Goal: Task Accomplishment & Management: Manage account settings

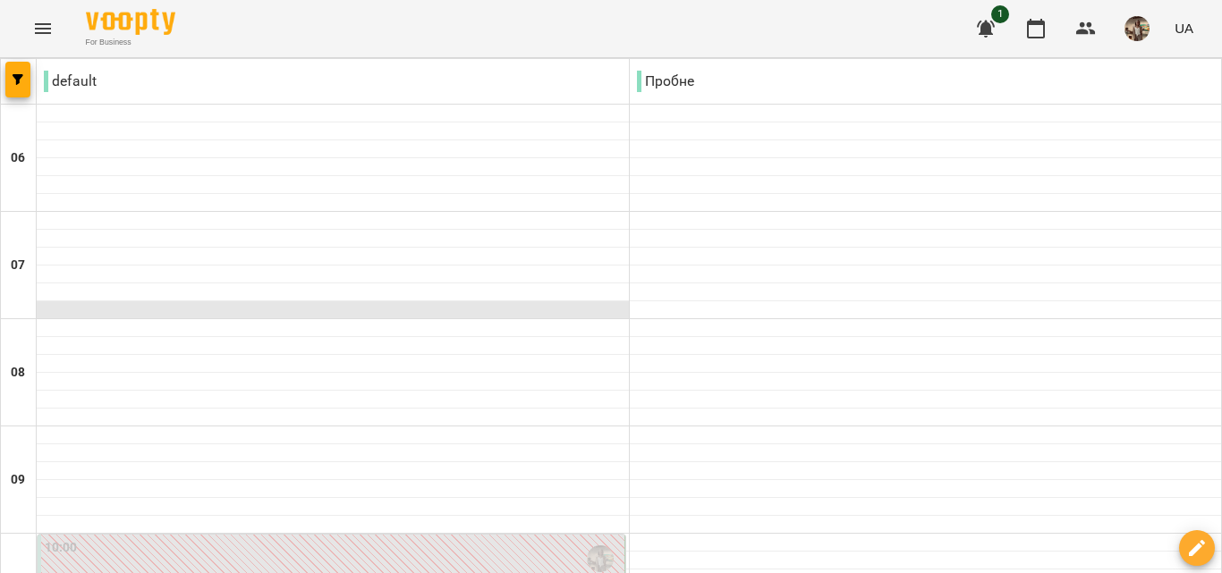
scroll to position [805, 0]
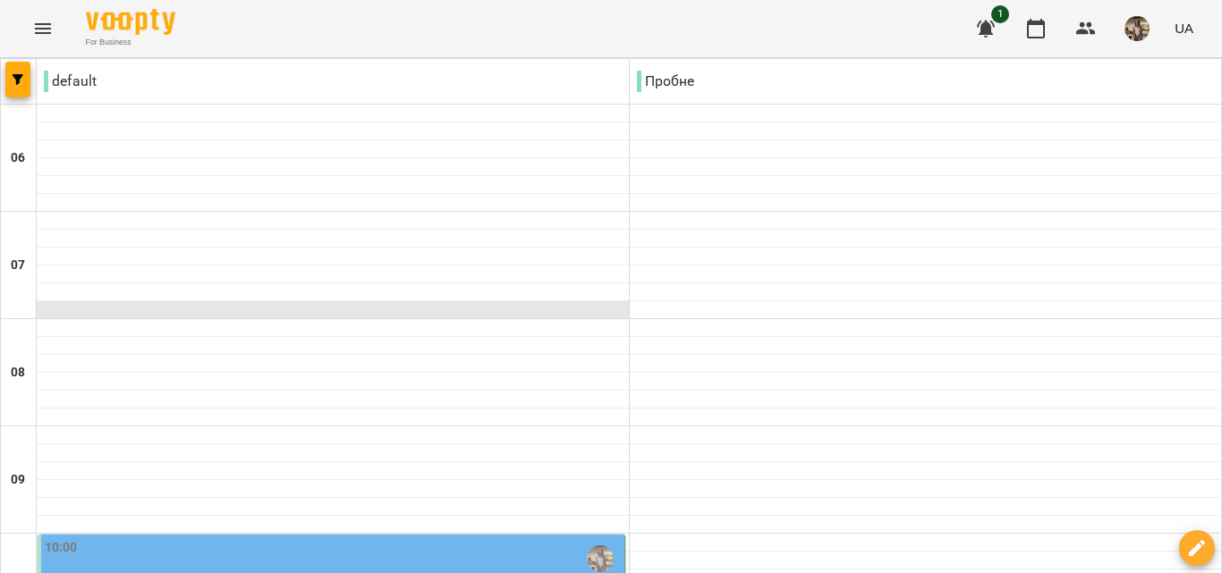
scroll to position [268, 0]
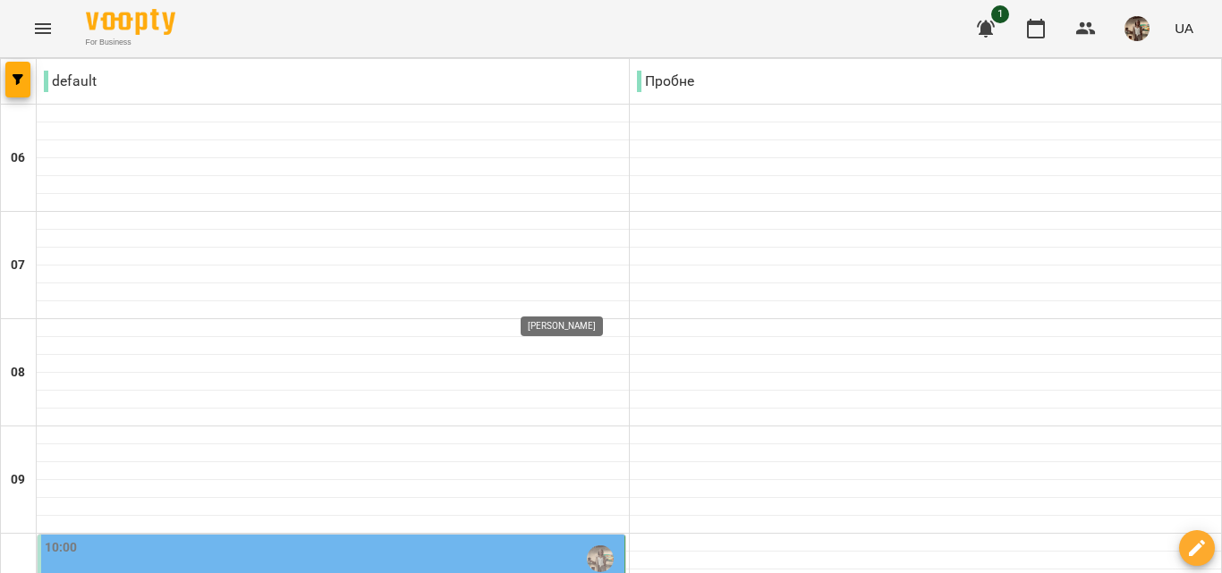
click at [589, 546] on img "Куньчик Оксана Святославівна" at bounding box center [600, 559] width 27 height 27
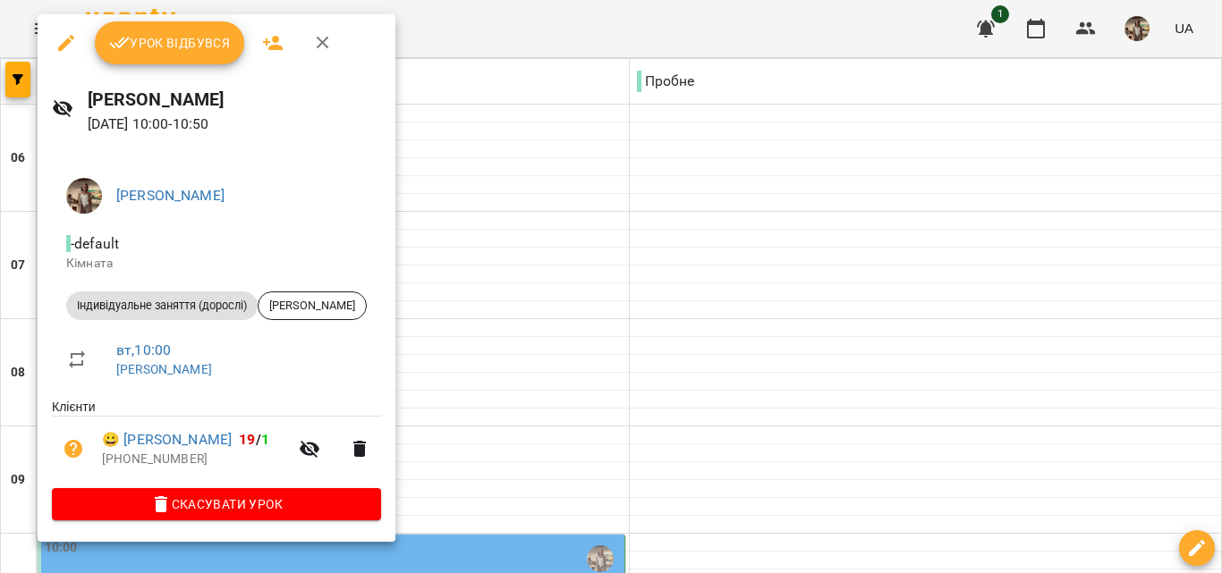
click at [148, 34] on span "Урок відбувся" at bounding box center [170, 42] width 122 height 21
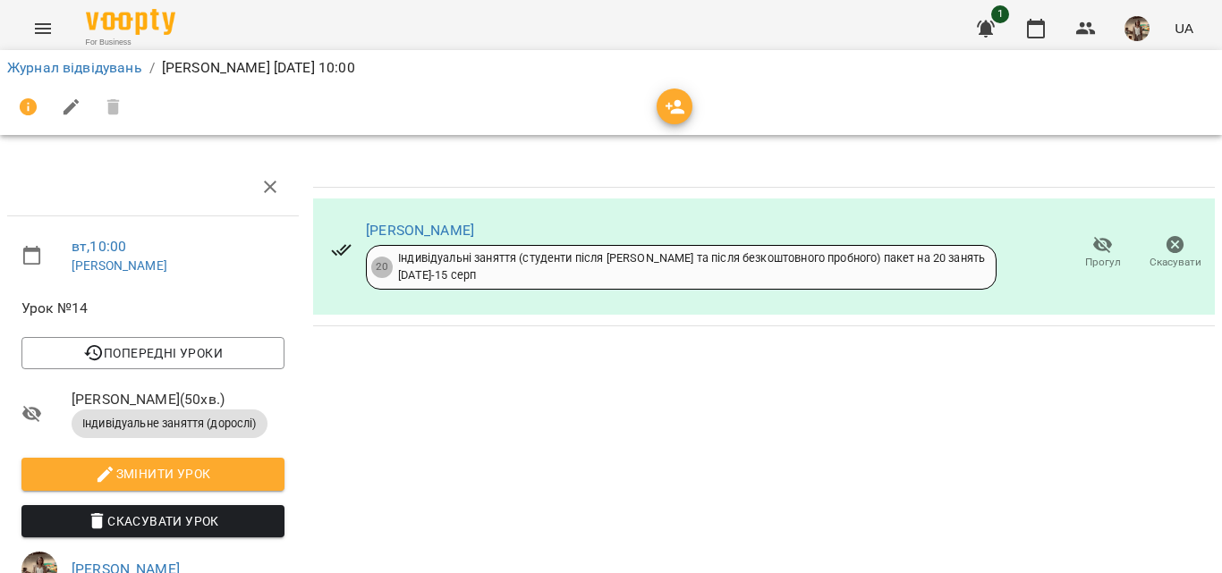
click at [36, 24] on icon "Menu" at bounding box center [43, 28] width 16 height 11
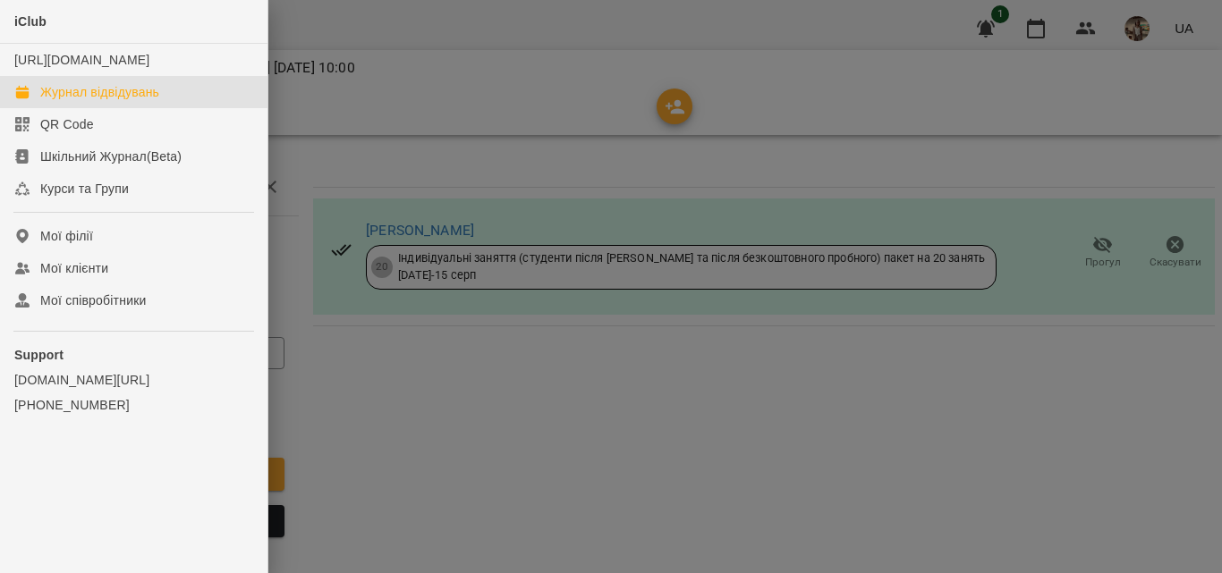
click at [82, 101] on div "Журнал відвідувань" at bounding box center [99, 92] width 119 height 18
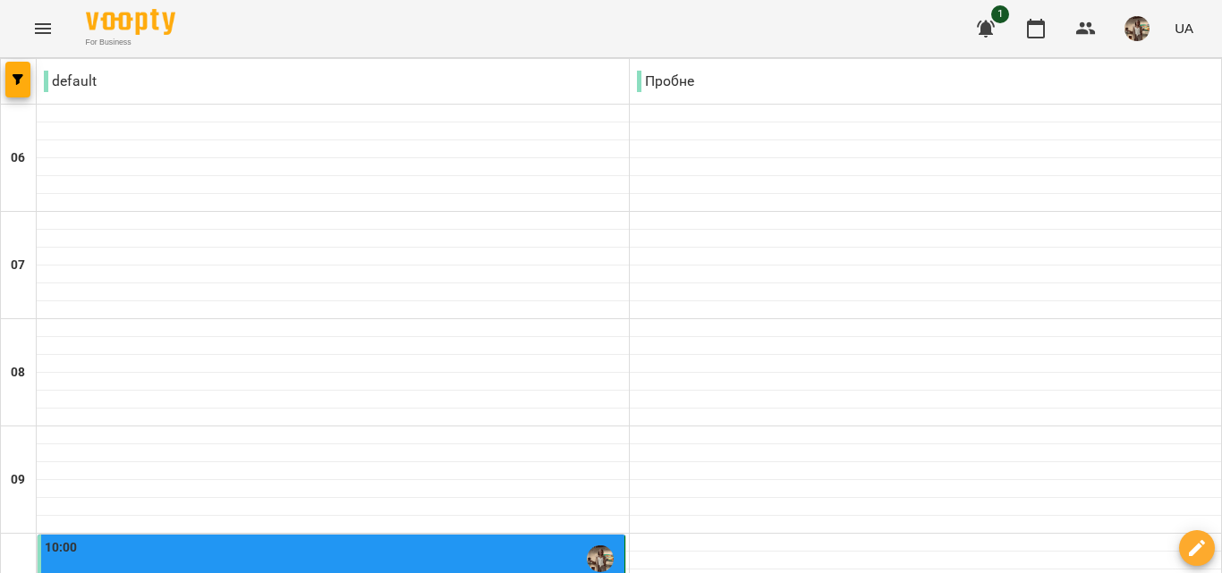
scroll to position [1073, 0]
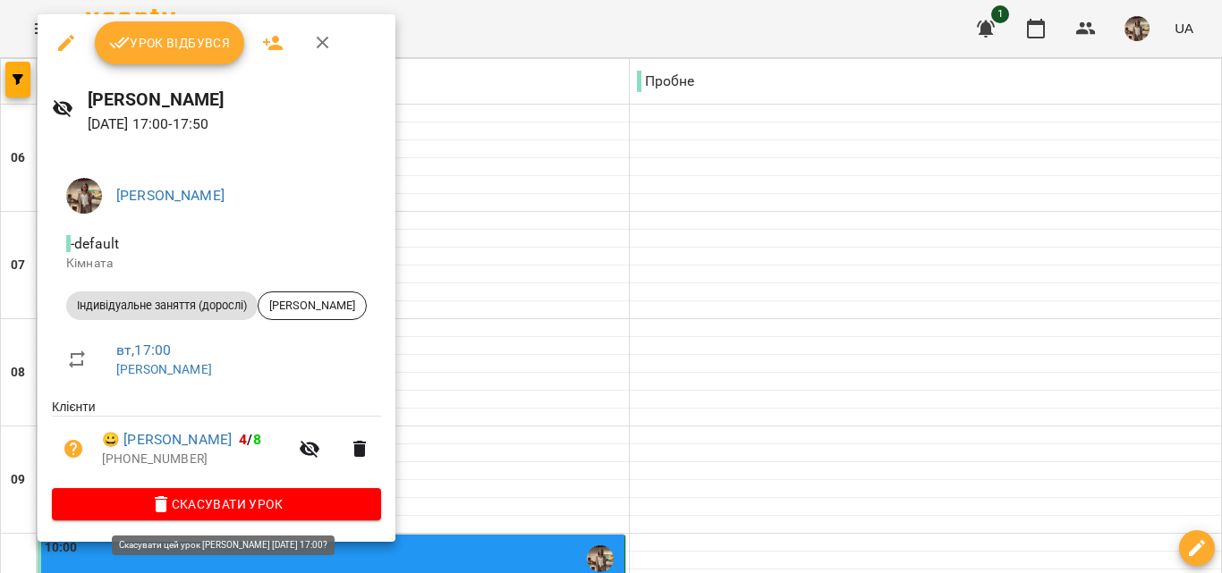
click at [300, 506] on span "Скасувати Урок" at bounding box center [216, 504] width 300 height 21
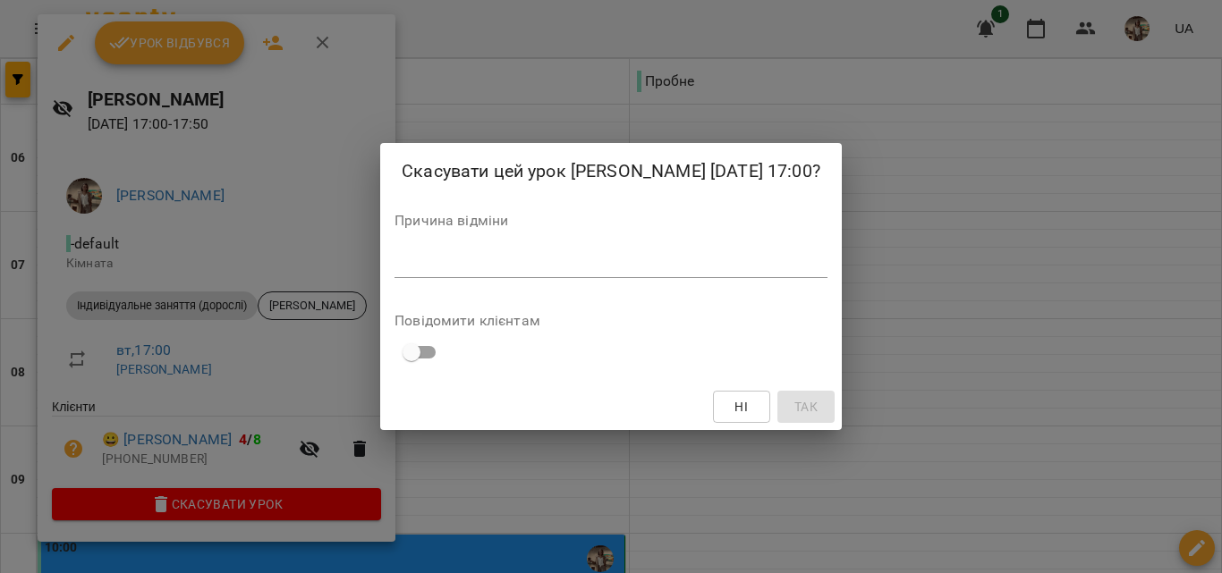
click at [542, 265] on textarea at bounding box center [610, 263] width 433 height 17
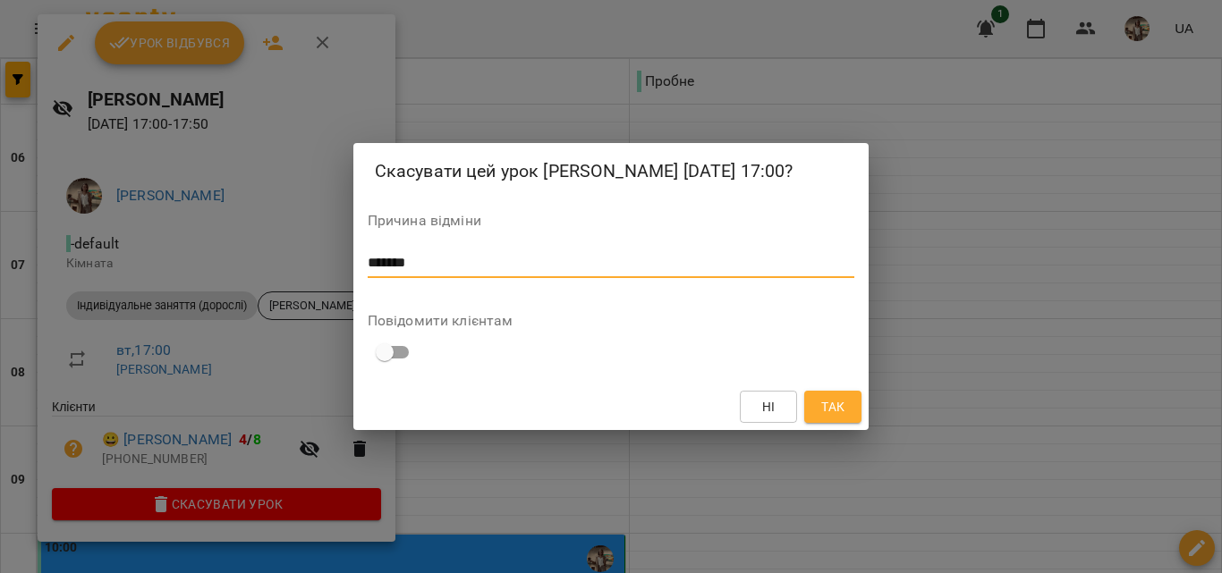
click at [383, 264] on textarea "*******" at bounding box center [611, 263] width 487 height 17
click at [374, 268] on textarea "*******" at bounding box center [611, 263] width 487 height 17
type textarea "*******"
click at [828, 396] on span "Так" at bounding box center [832, 406] width 23 height 21
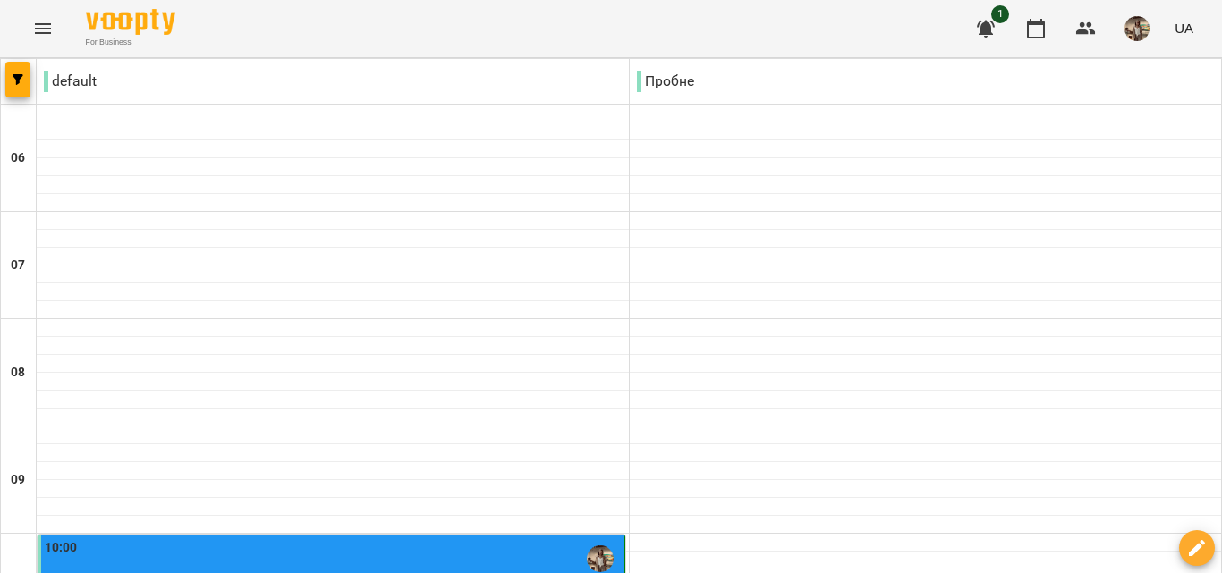
scroll to position [1475, 0]
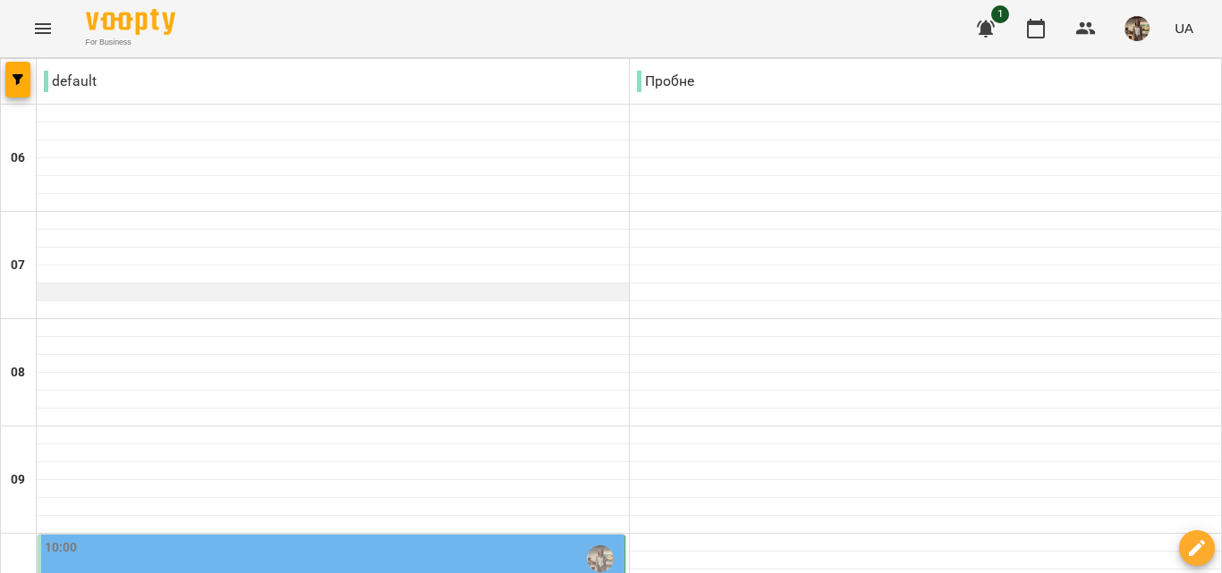
scroll to position [358, 0]
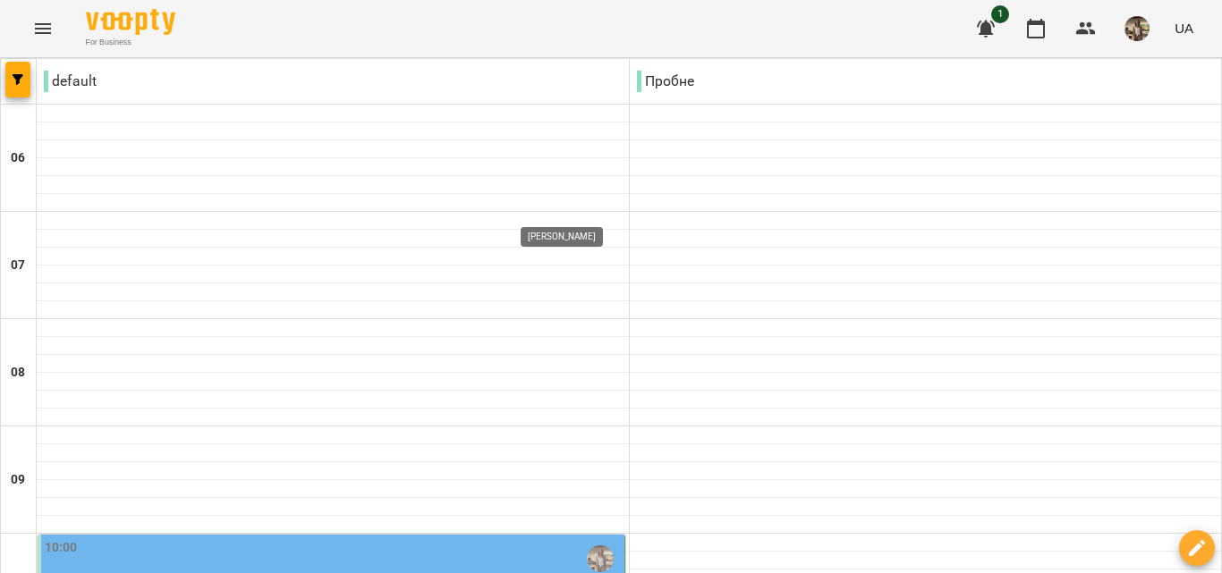
click at [591, 546] on img "Куньчик Оксана Святославівна" at bounding box center [600, 559] width 27 height 27
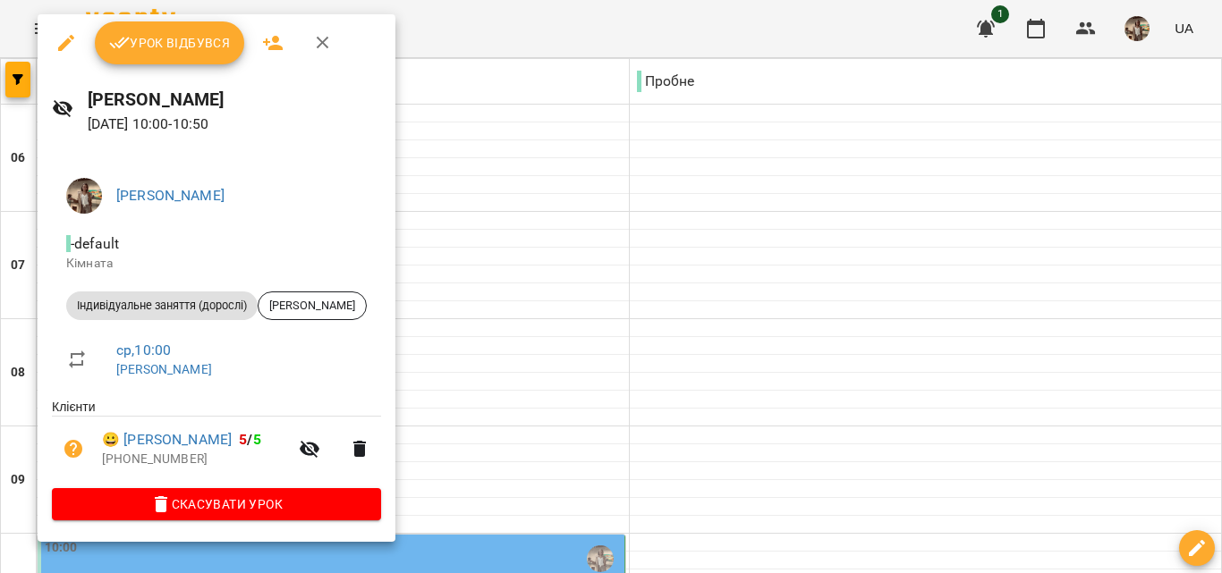
click at [189, 53] on span "Урок відбувся" at bounding box center [170, 42] width 122 height 21
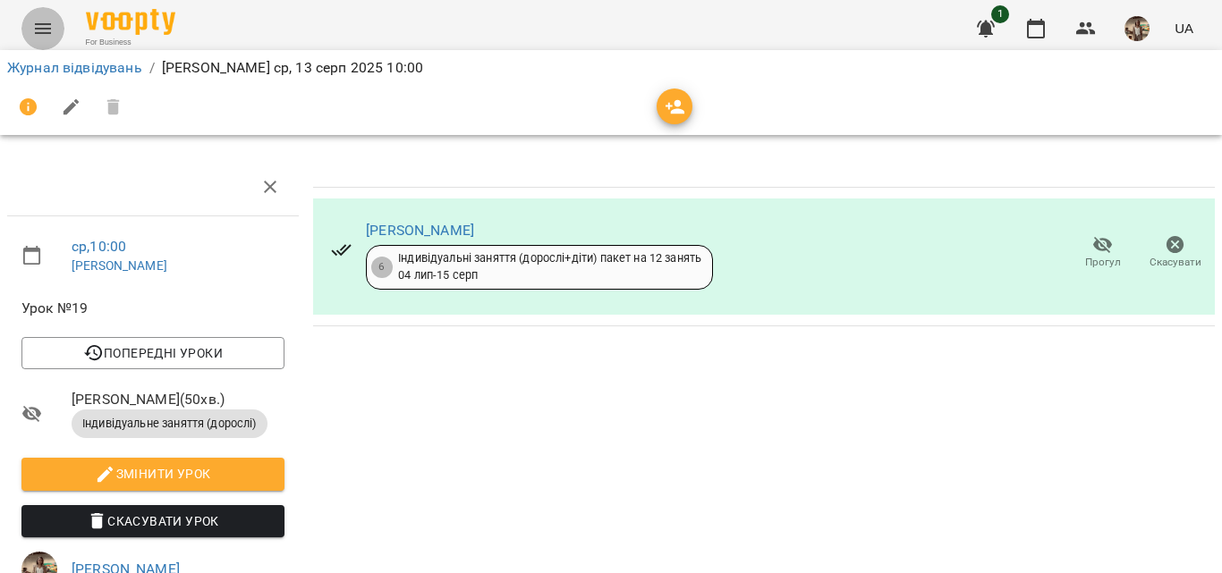
click at [47, 29] on icon "Menu" at bounding box center [43, 28] width 16 height 11
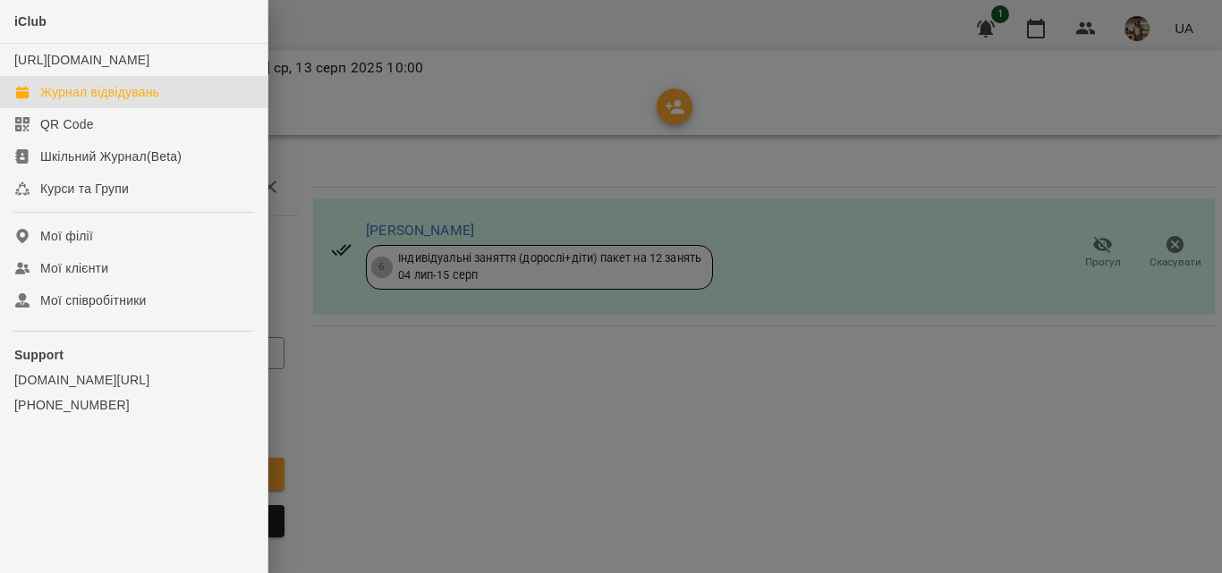
click at [115, 101] on div "Журнал відвідувань" at bounding box center [99, 92] width 119 height 18
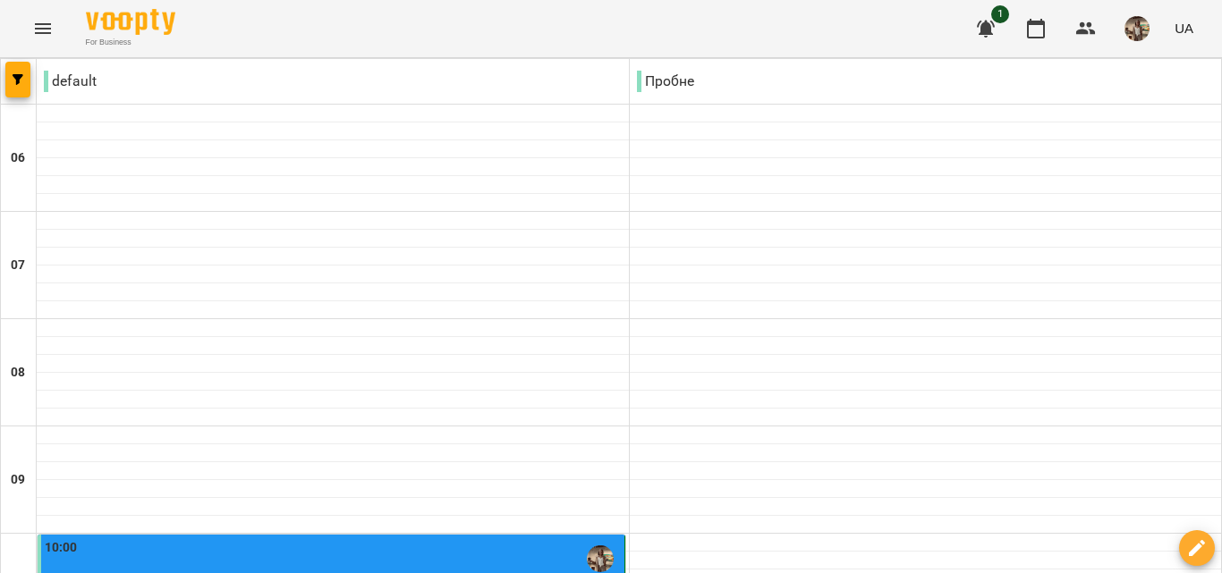
scroll to position [805, 0]
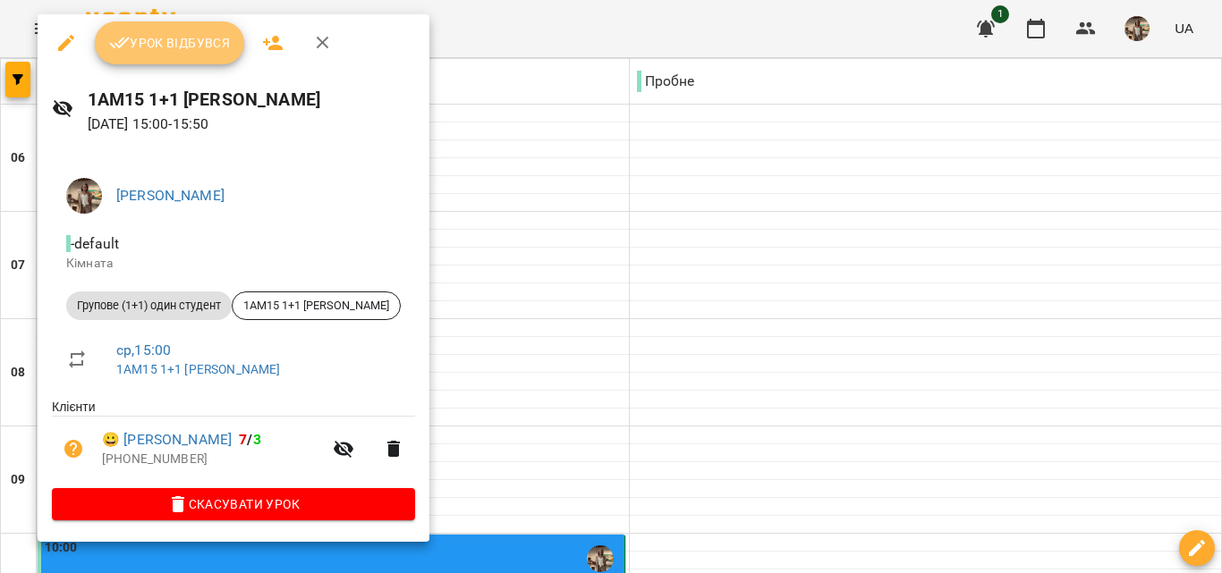
drag, startPoint x: 188, startPoint y: 46, endPoint x: 379, endPoint y: 241, distance: 273.8
click at [186, 47] on span "Урок відбувся" at bounding box center [170, 42] width 122 height 21
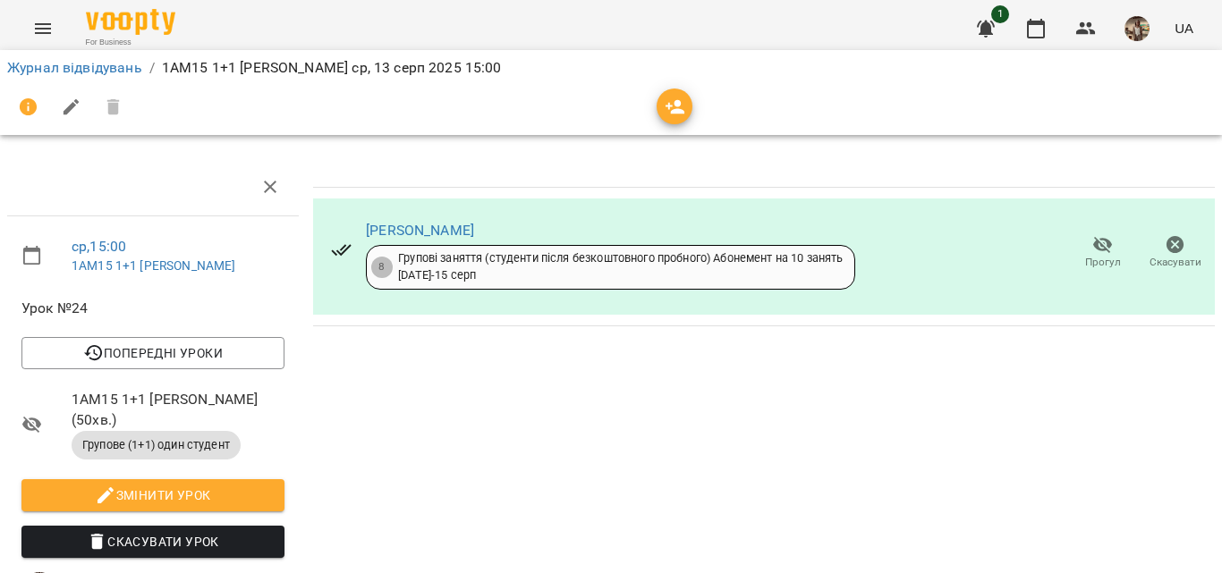
click at [37, 20] on icon "Menu" at bounding box center [42, 28] width 21 height 21
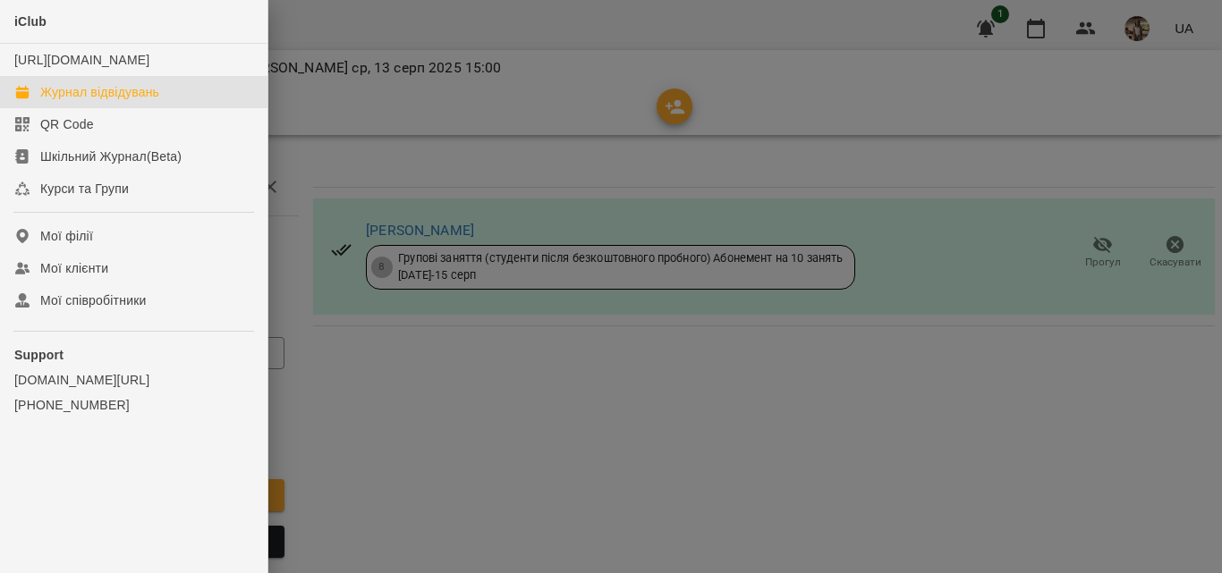
click at [115, 97] on link "Журнал відвідувань" at bounding box center [133, 92] width 267 height 32
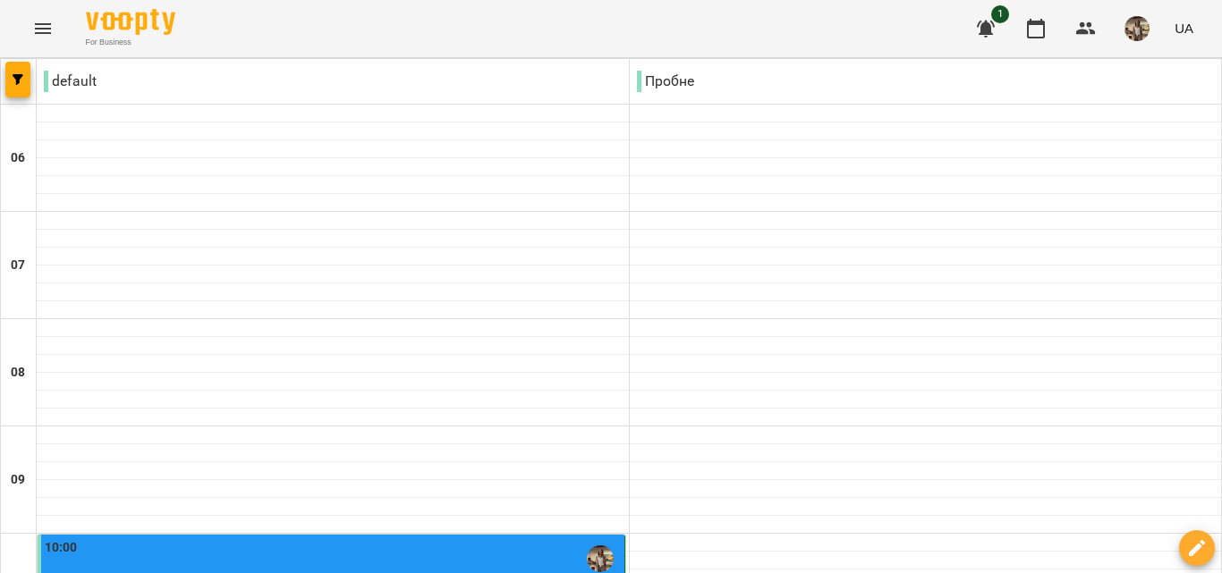
scroll to position [1431, 0]
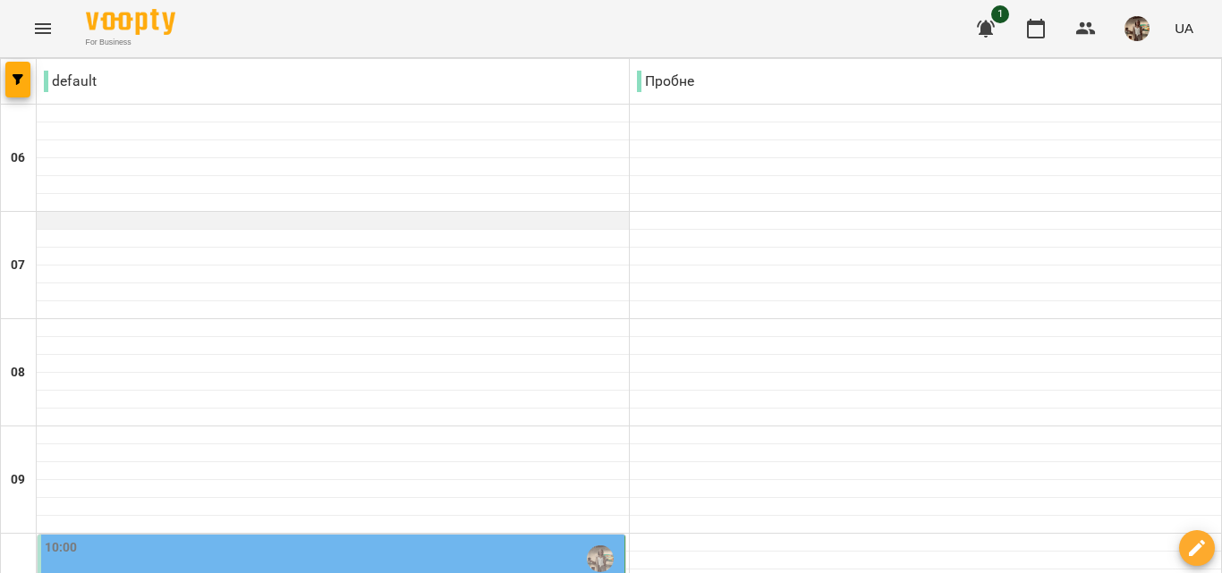
scroll to position [358, 0]
click at [600, 546] on img "Куньчик Оксана Святославівна" at bounding box center [600, 559] width 27 height 27
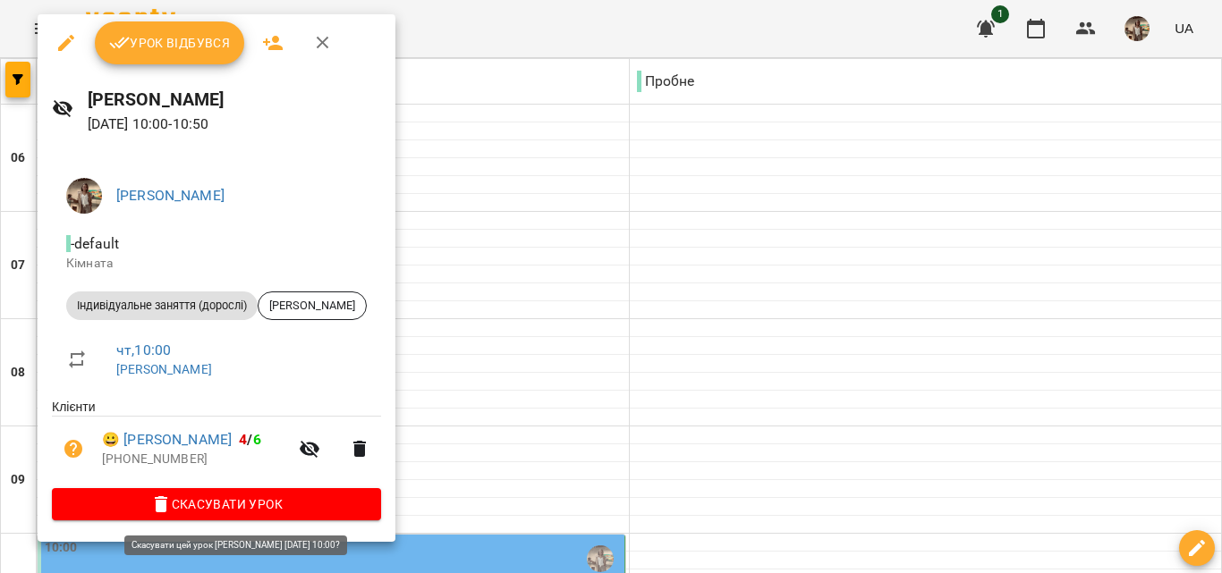
click at [239, 507] on span "Скасувати Урок" at bounding box center [216, 504] width 300 height 21
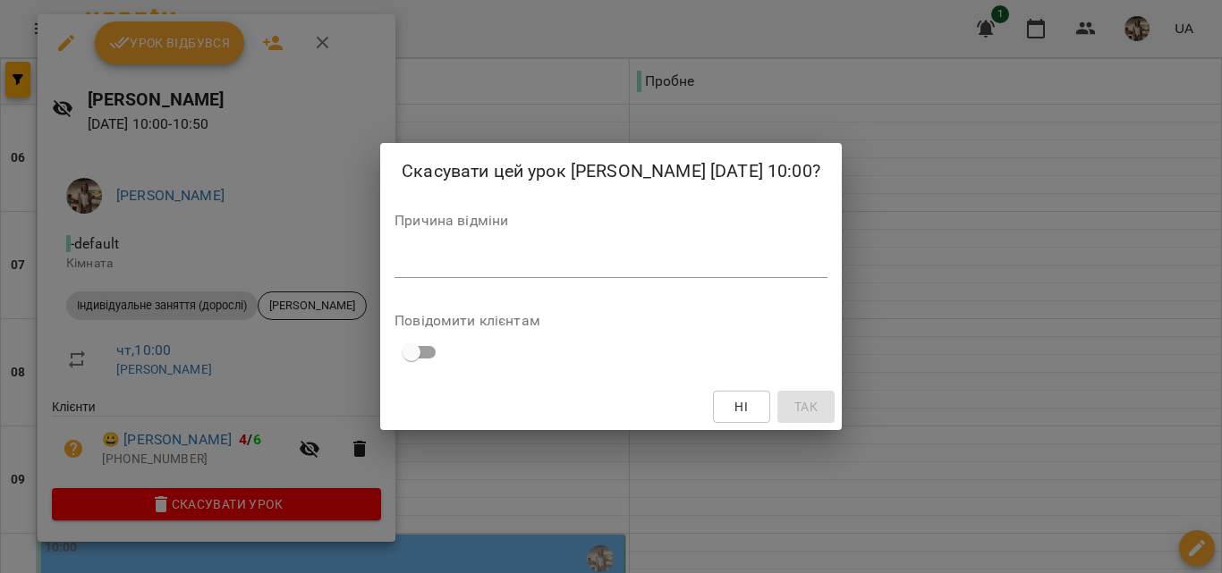
click at [643, 268] on textarea at bounding box center [610, 263] width 433 height 17
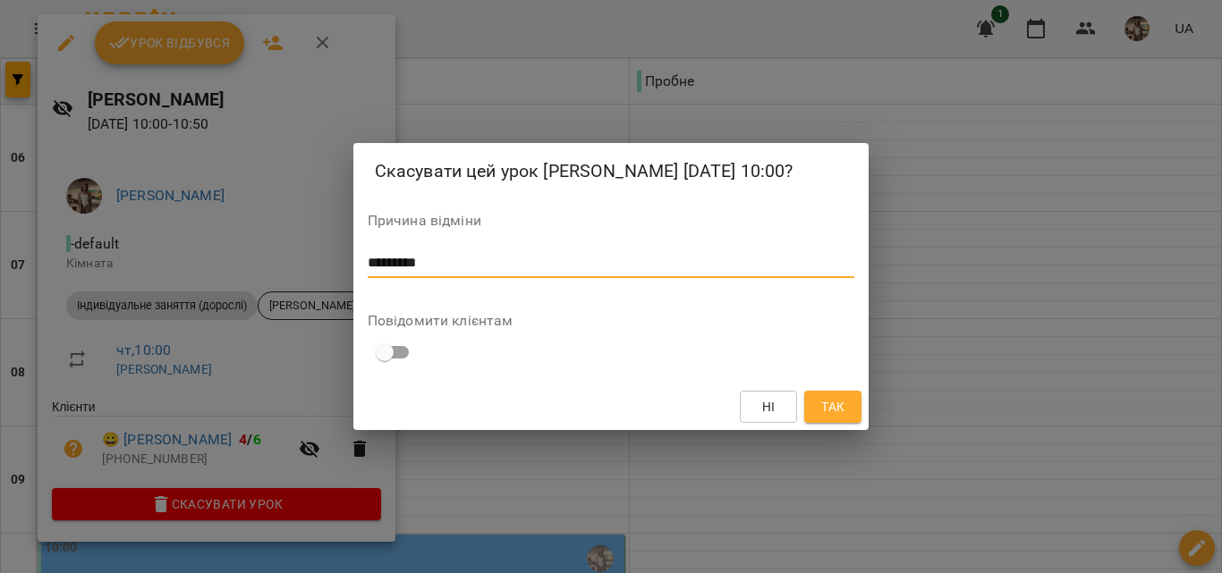
type textarea "*********"
click at [850, 400] on button "Так" at bounding box center [832, 407] width 57 height 32
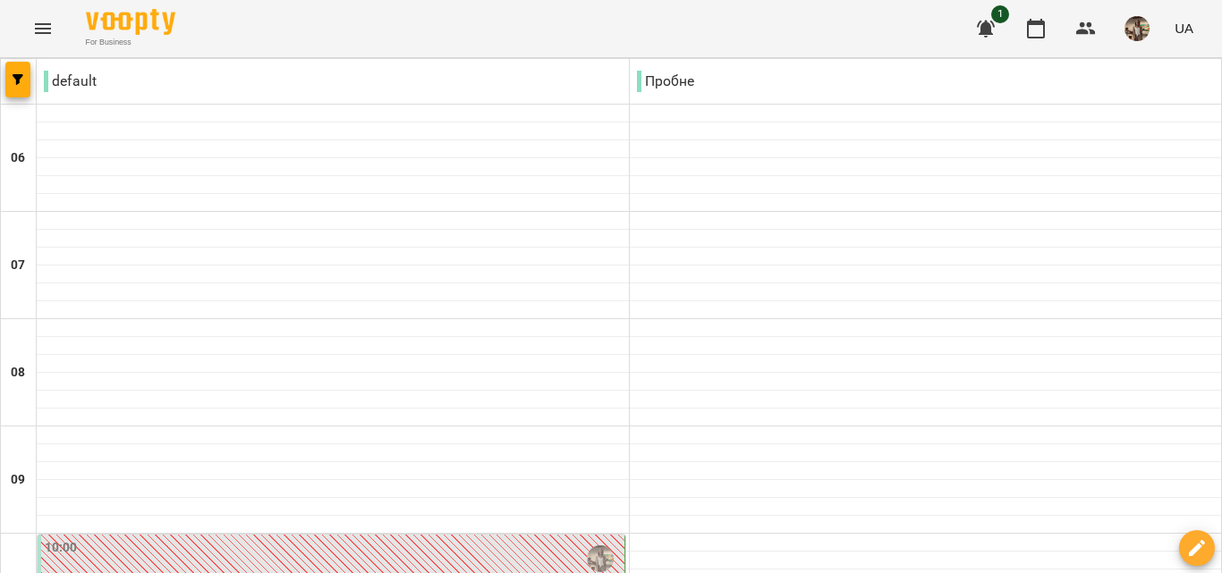
scroll to position [537, 0]
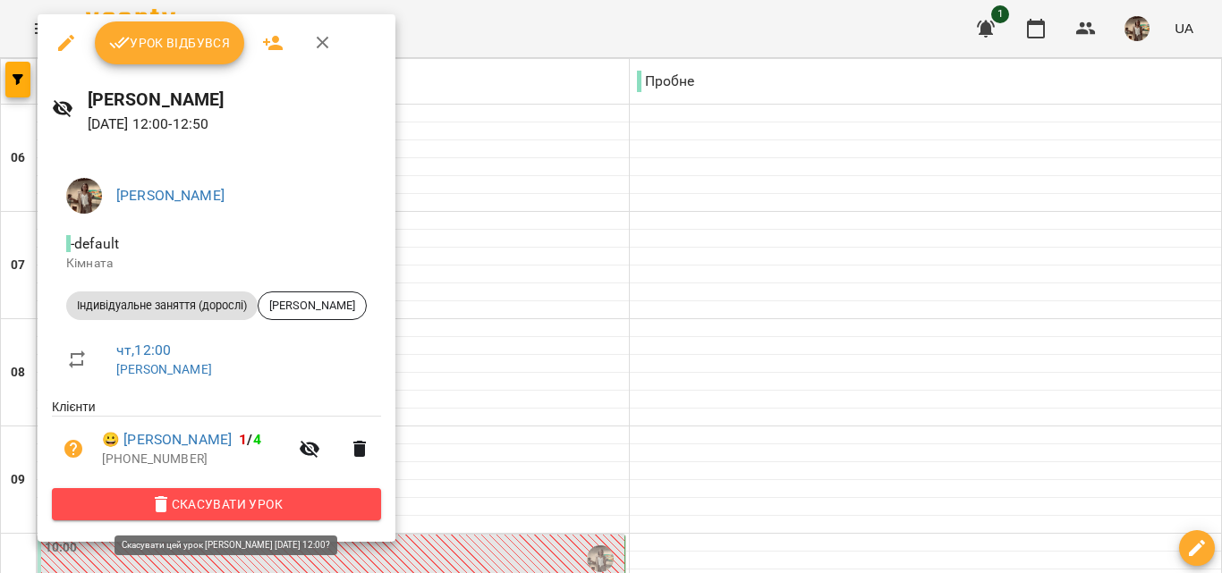
click at [258, 508] on span "Скасувати Урок" at bounding box center [216, 504] width 300 height 21
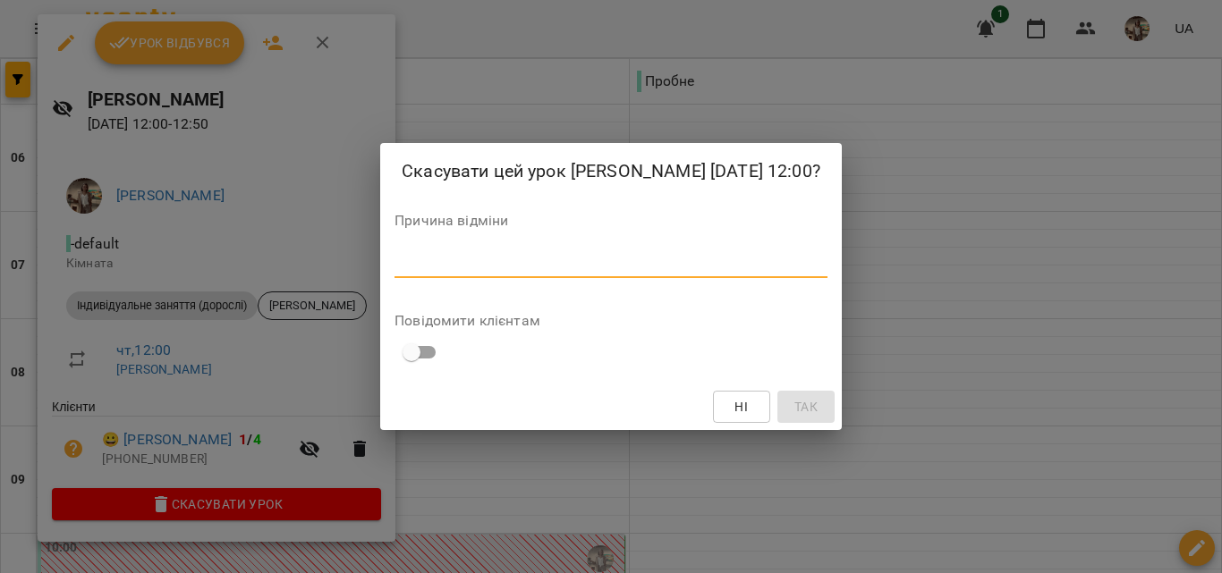
click at [553, 265] on textarea at bounding box center [610, 263] width 433 height 17
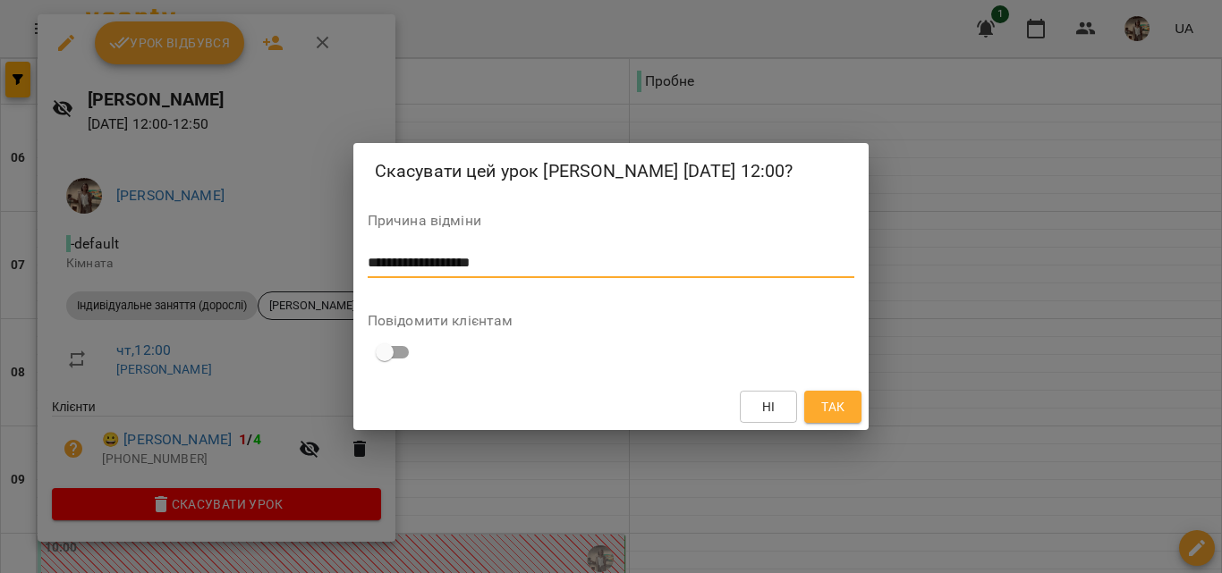
type textarea "**********"
click at [841, 411] on span "Так" at bounding box center [832, 406] width 23 height 21
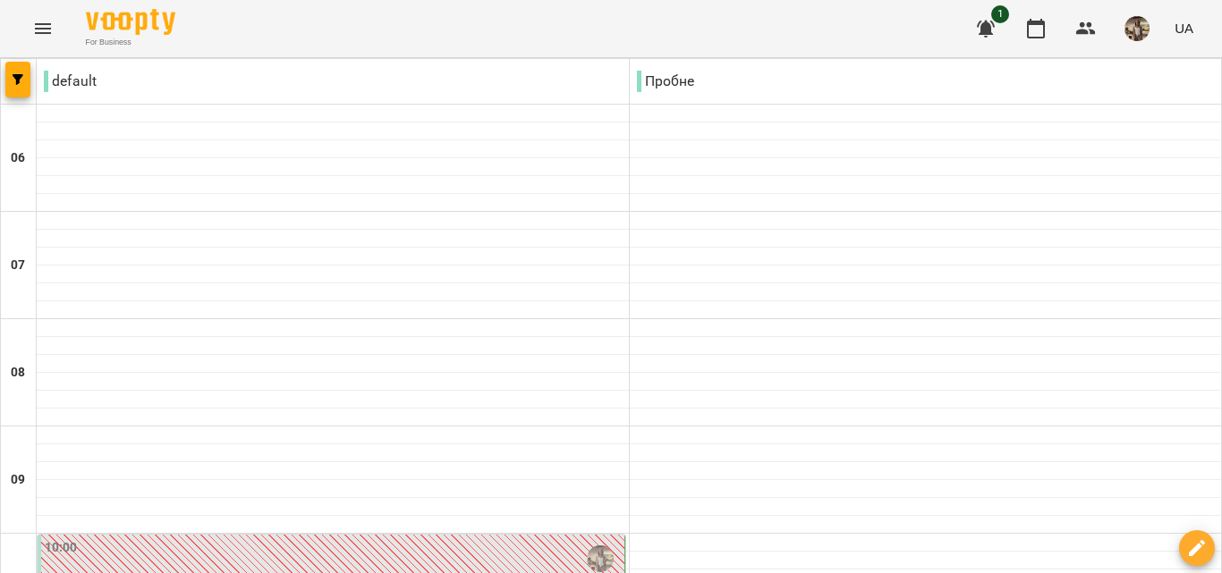
scroll to position [984, 0]
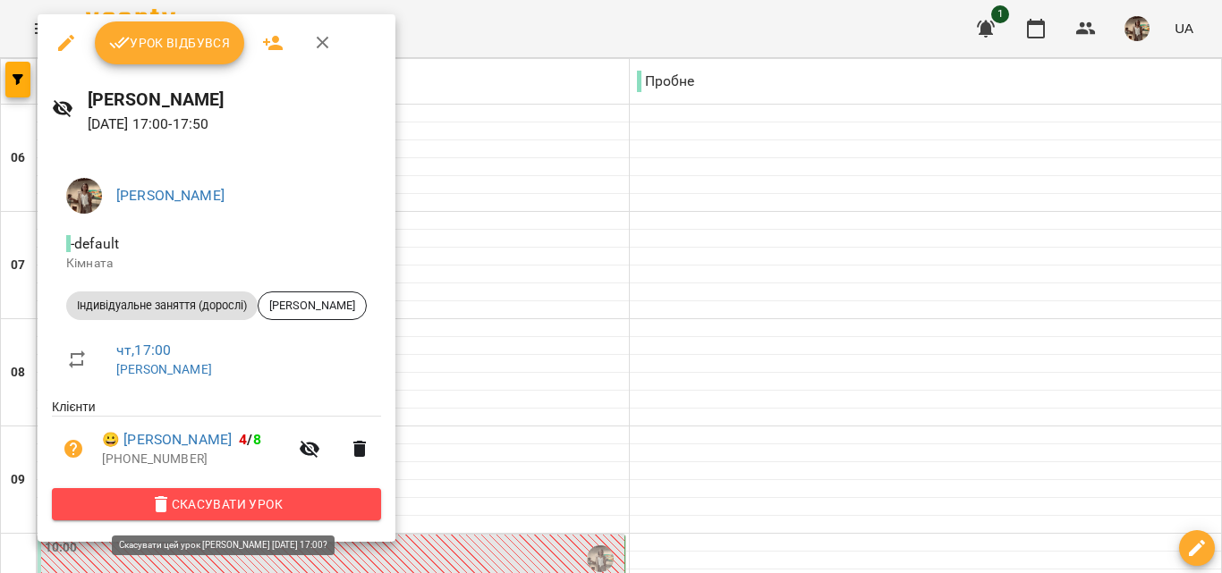
click at [236, 505] on span "Скасувати Урок" at bounding box center [216, 504] width 300 height 21
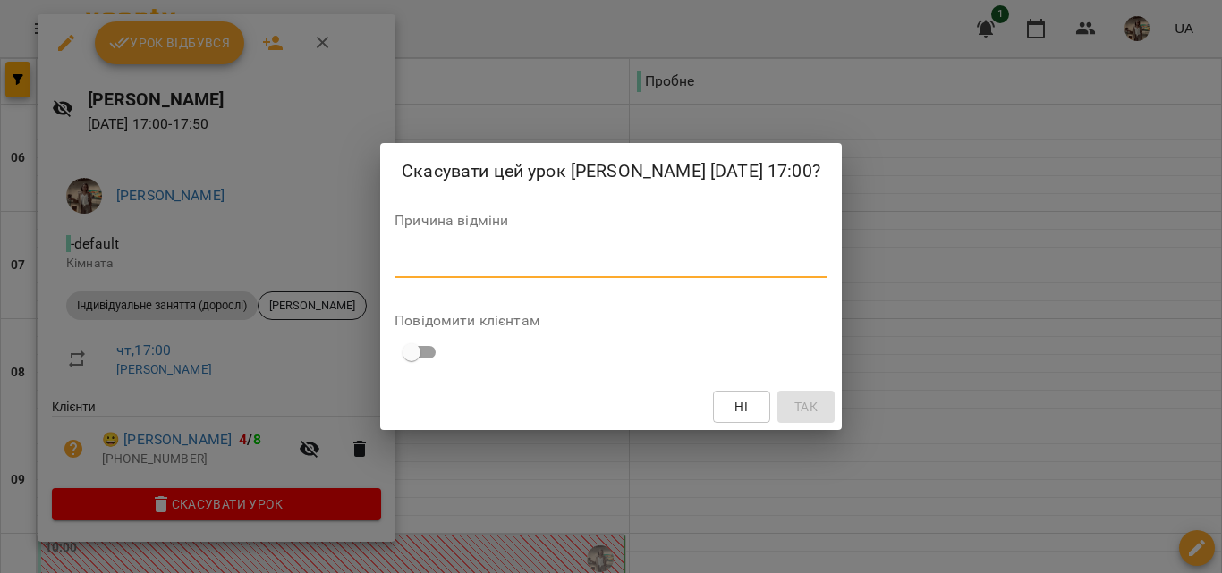
click at [607, 258] on textarea at bounding box center [610, 263] width 433 height 17
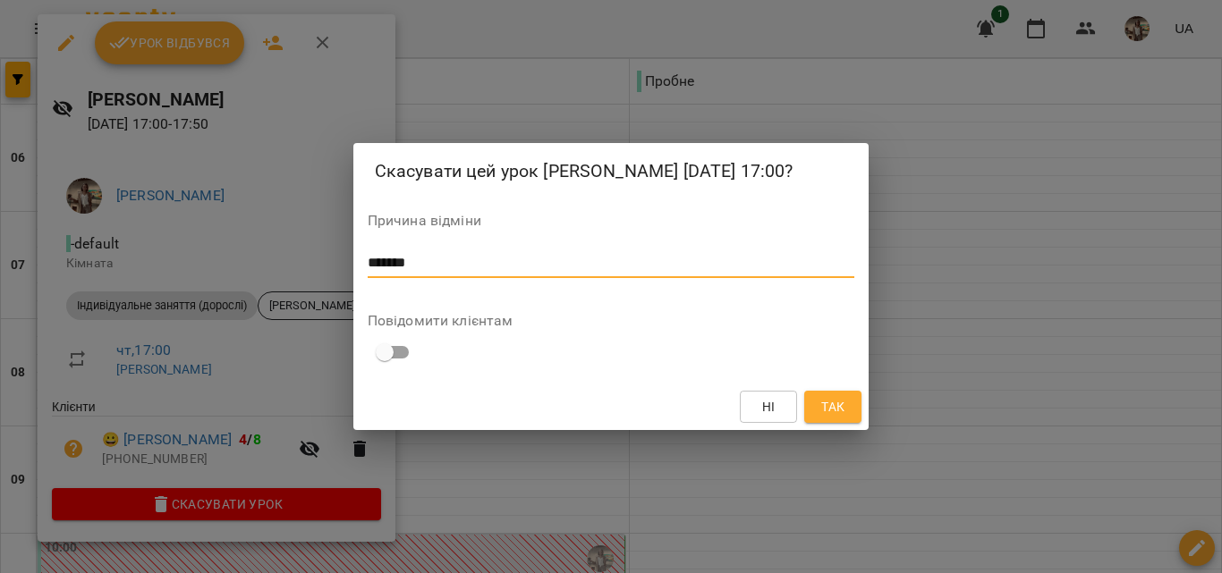
type textarea "*******"
click at [826, 397] on span "Так" at bounding box center [832, 406] width 23 height 21
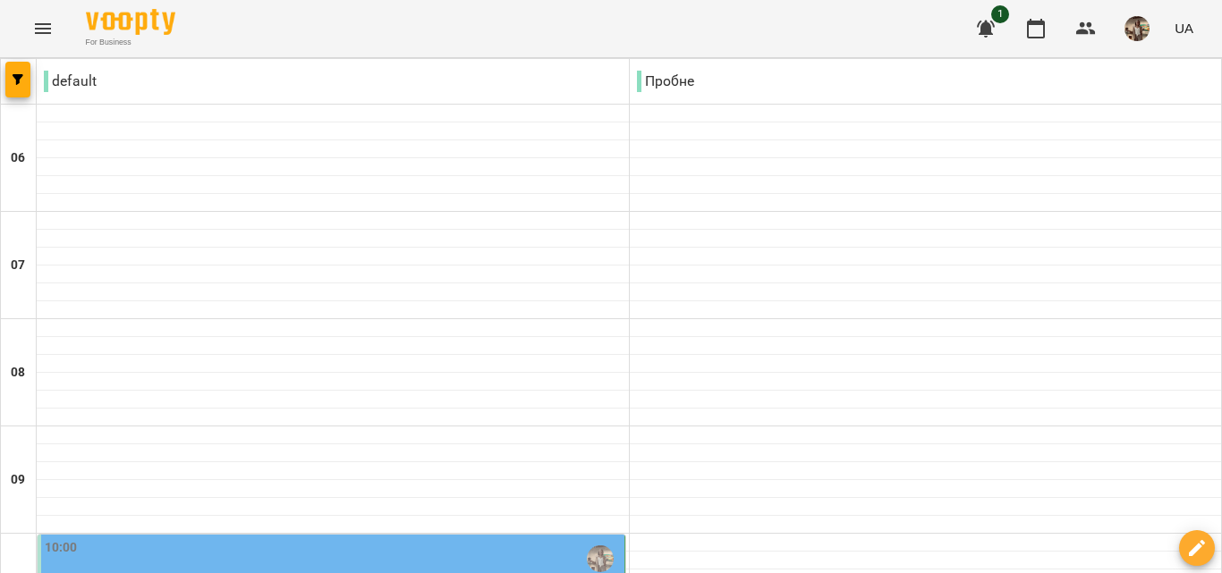
scroll to position [268, 0]
click at [598, 546] on img "Куньчик Оксана Святославівна" at bounding box center [600, 559] width 27 height 27
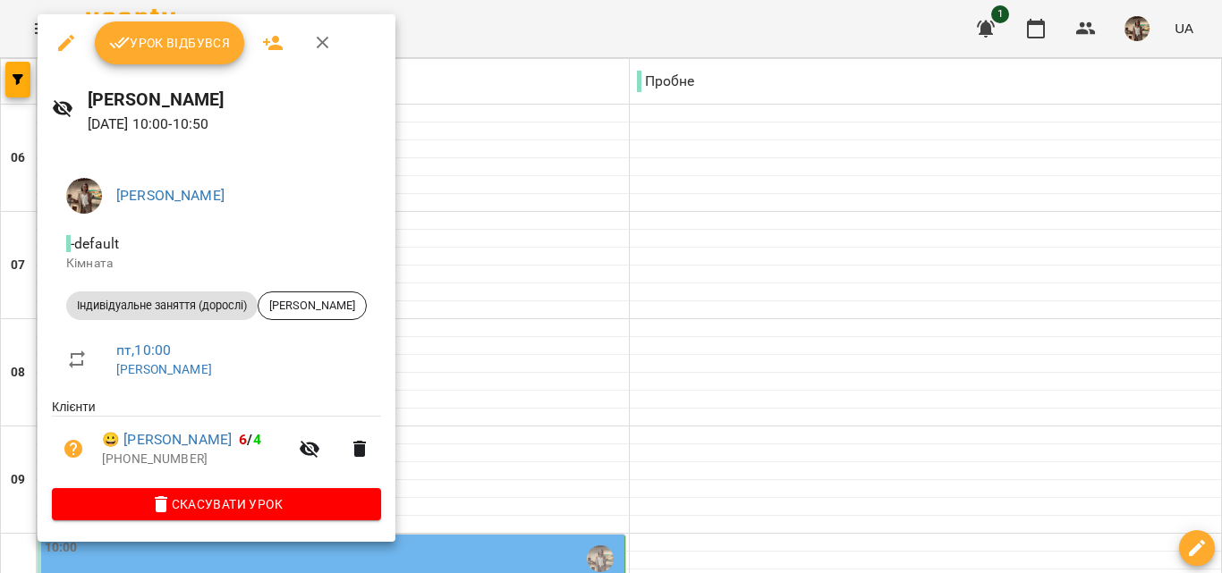
click at [164, 46] on span "Урок відбувся" at bounding box center [170, 42] width 122 height 21
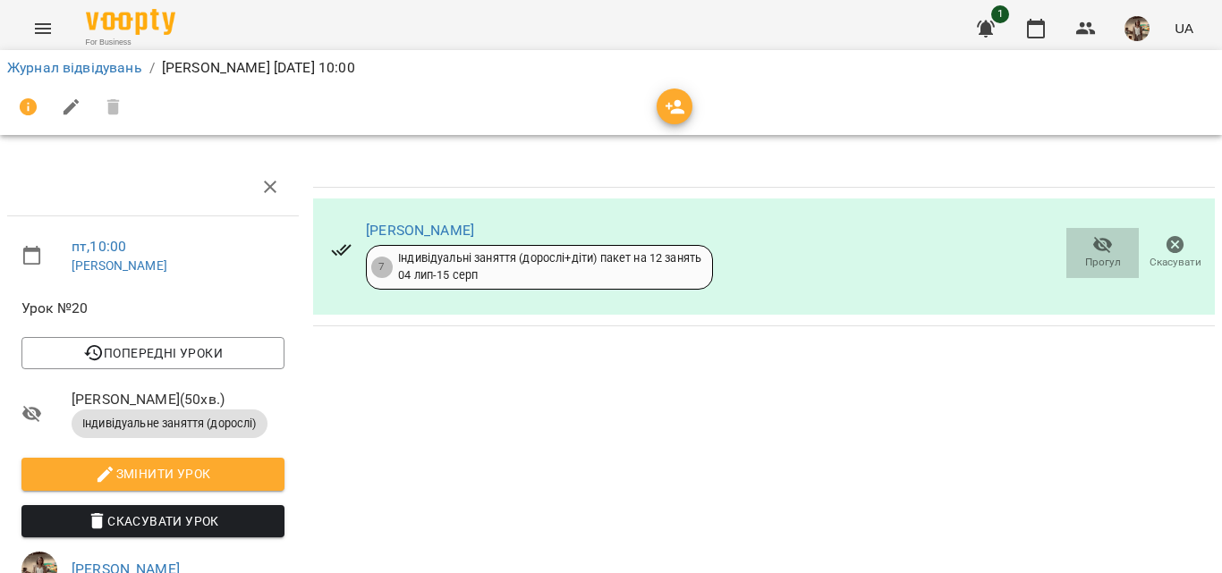
click at [1093, 247] on icon "button" at bounding box center [1103, 245] width 20 height 17
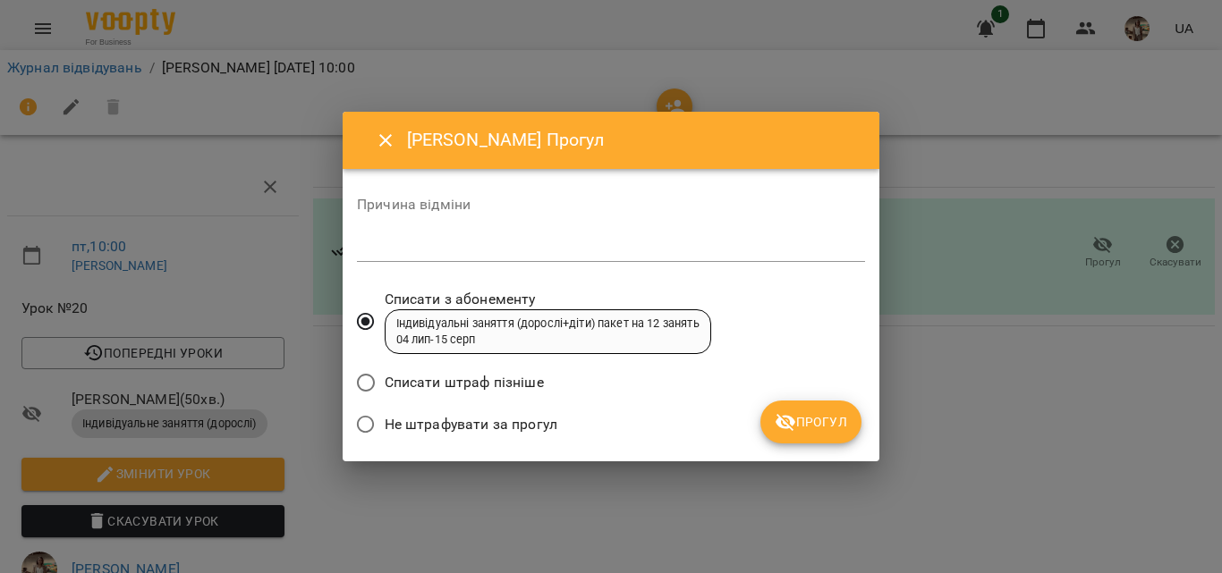
click at [804, 428] on span "Прогул" at bounding box center [810, 421] width 72 height 21
